Goal: Navigation & Orientation: Find specific page/section

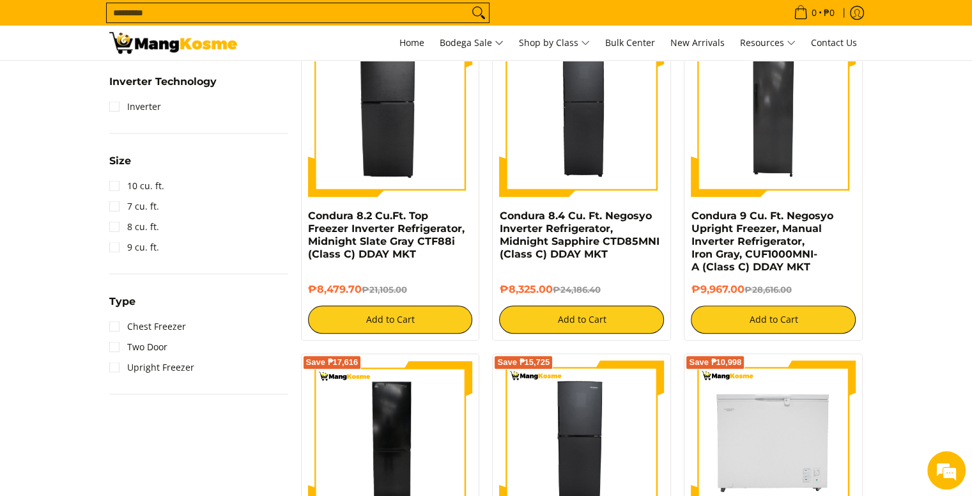
scroll to position [575, 0]
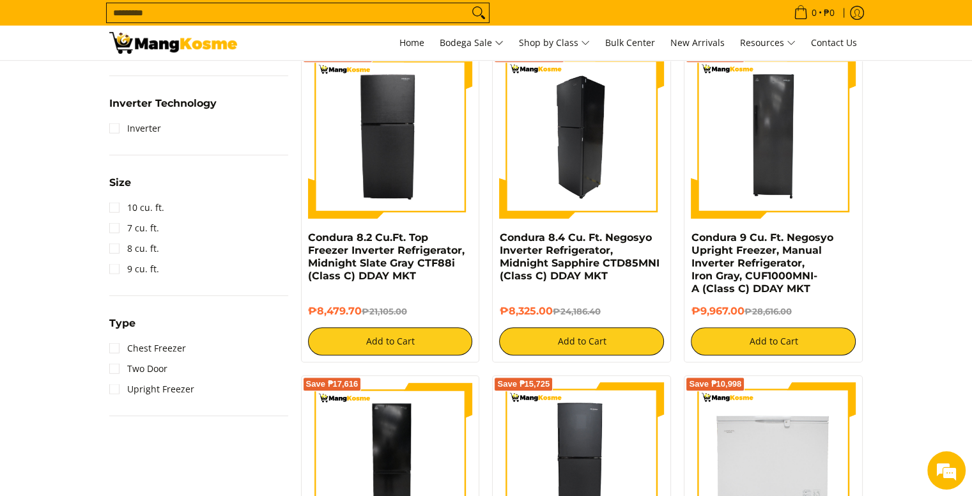
click at [614, 176] on img at bounding box center [581, 136] width 165 height 165
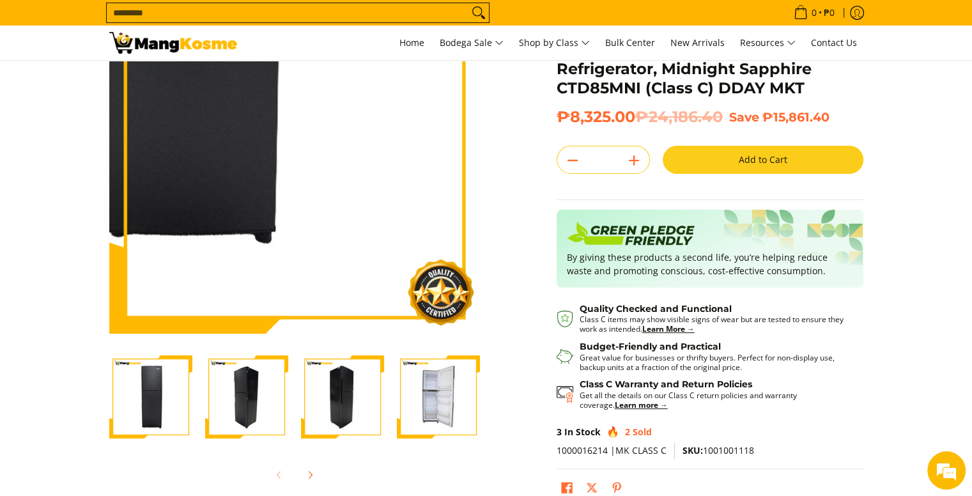
scroll to position [128, 0]
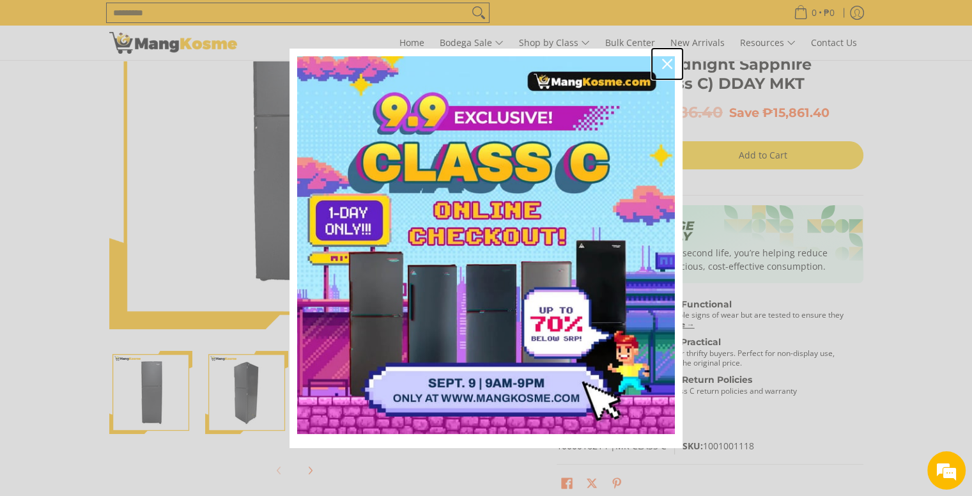
click at [666, 66] on icon "close icon" at bounding box center [667, 64] width 10 height 10
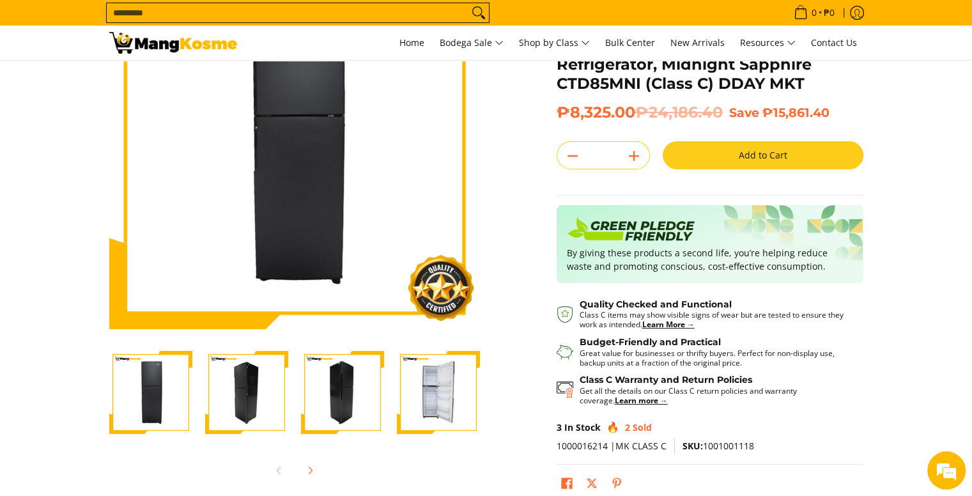
click at [426, 395] on img "Condura 8.4 Cu. Ft. Negosyo Inverter Refrigerator, Midnight Sapphire CTD85MNI (…" at bounding box center [438, 392] width 83 height 83
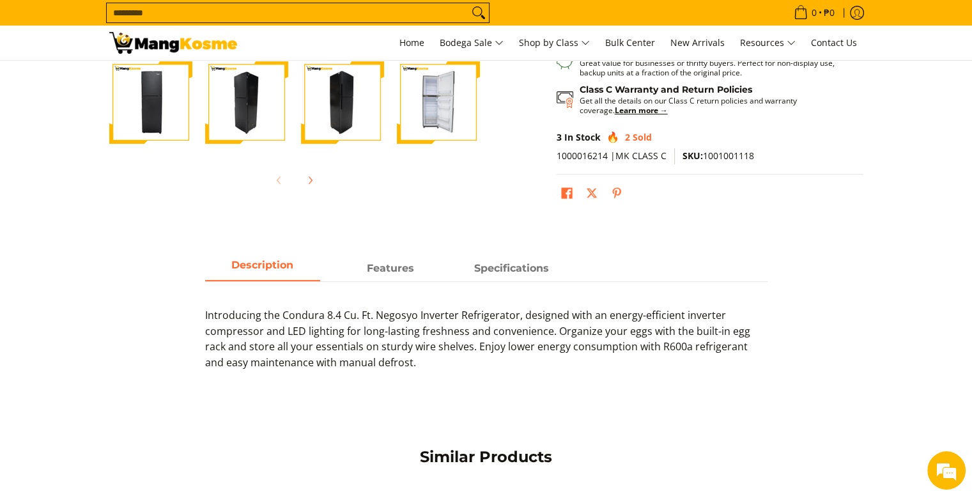
scroll to position [448, 0]
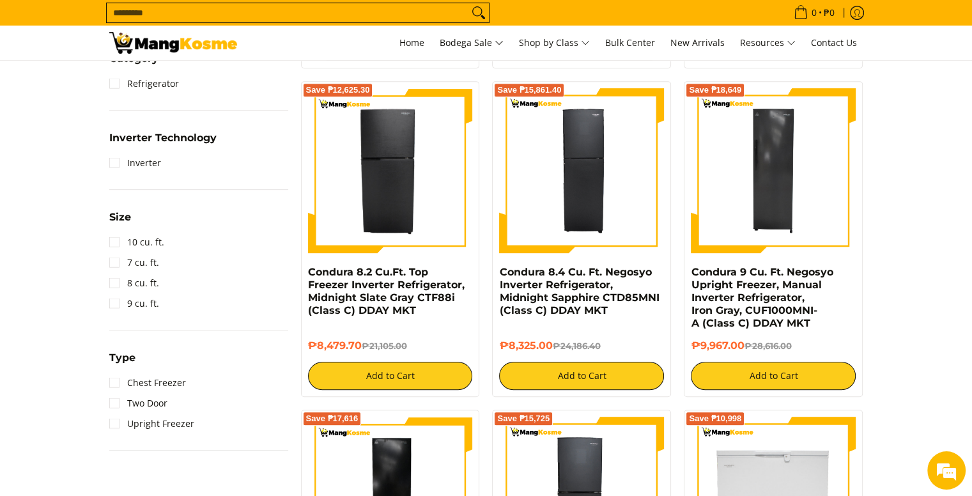
scroll to position [511, 0]
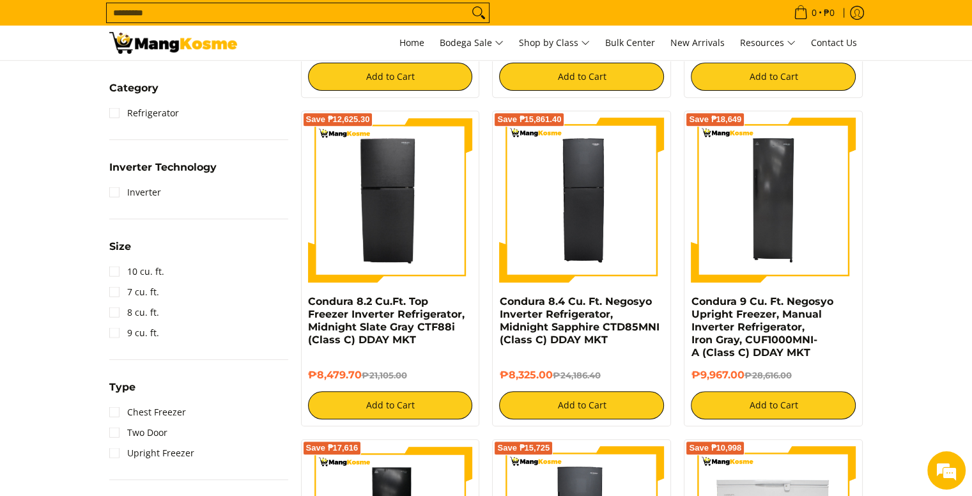
click at [206, 44] on img at bounding box center [173, 43] width 128 height 22
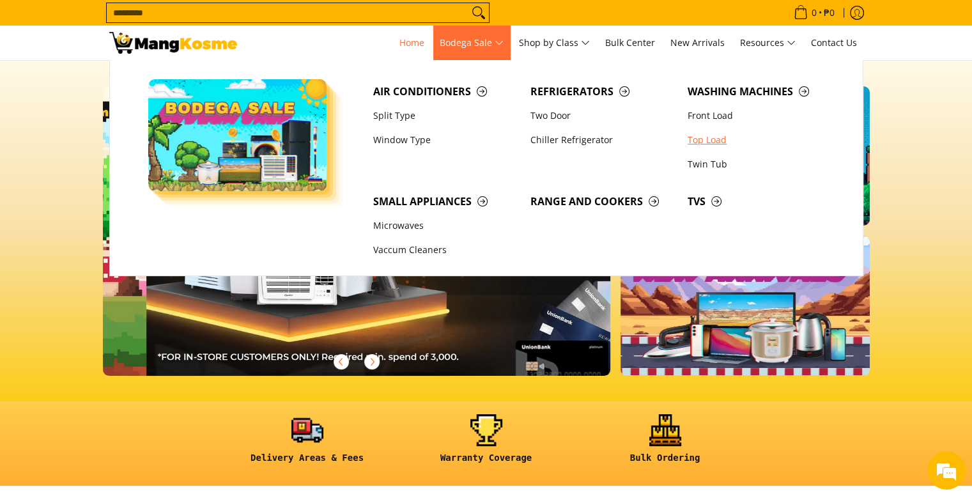
scroll to position [0, 508]
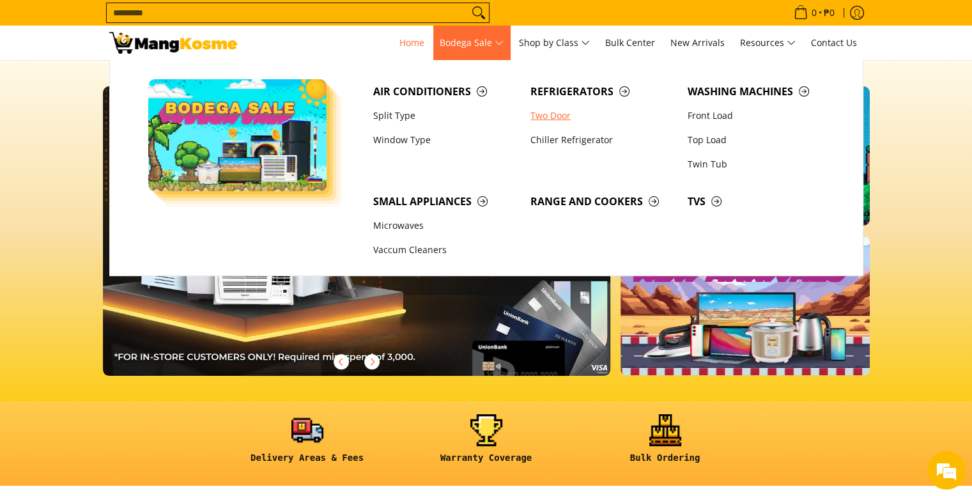
click at [558, 114] on link "Two Door" at bounding box center [602, 116] width 157 height 24
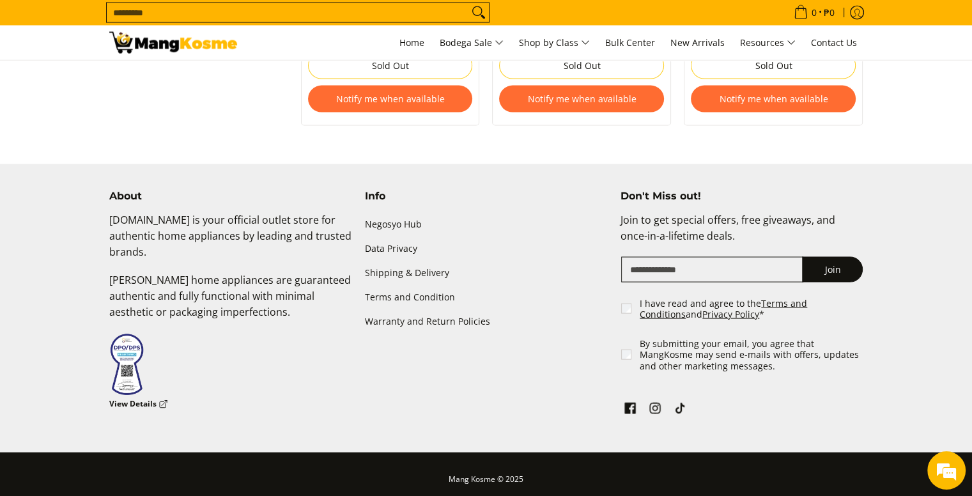
scroll to position [2598, 0]
